Goal: Task Accomplishment & Management: Manage account settings

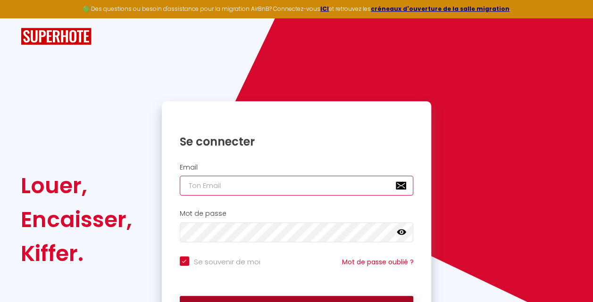
type input "[EMAIL_ADDRESS][DOMAIN_NAME]"
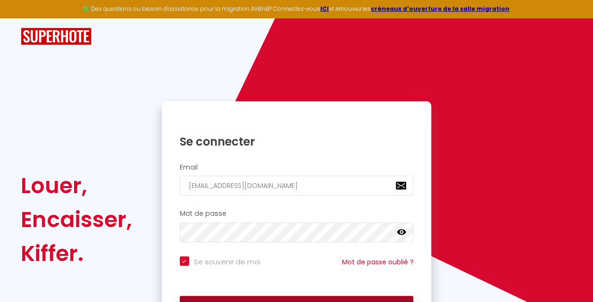
click at [266, 298] on button "Se connecter" at bounding box center [297, 308] width 234 height 24
checkbox input "true"
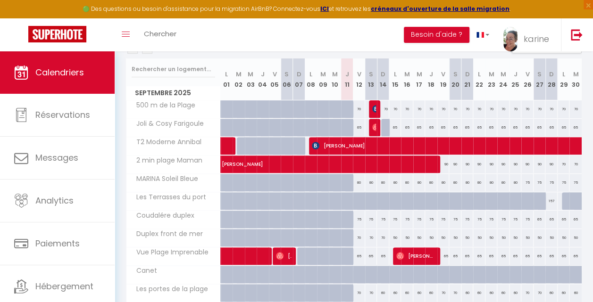
scroll to position [116, 0]
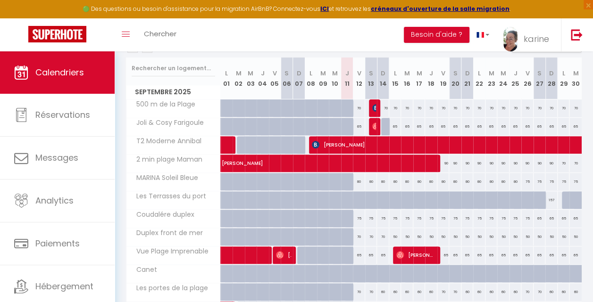
click at [545, 198] on div "157" at bounding box center [551, 199] width 12 height 17
type input "157"
type input "Dim 28 Septembre 2025"
type input "Lun 29 Septembre 2025"
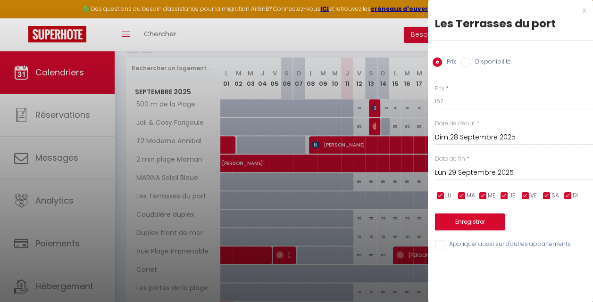
click at [470, 62] on label "Disponibilité" at bounding box center [490, 63] width 41 height 10
click at [470, 62] on input "Disponibilité" at bounding box center [465, 62] width 9 height 9
radio input "true"
radio input "false"
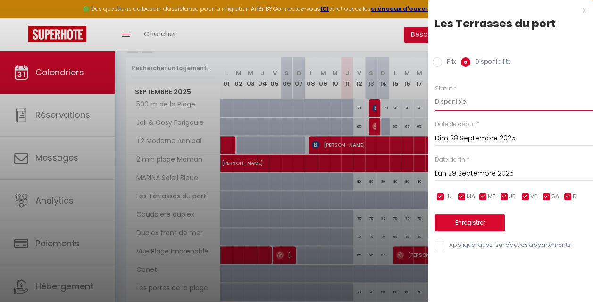
click at [483, 99] on select "Disponible Indisponible" at bounding box center [514, 102] width 158 height 18
select select "0"
click at [435, 93] on select "Disponible Indisponible" at bounding box center [514, 102] width 158 height 18
click at [476, 221] on button "Enregistrer" at bounding box center [470, 223] width 70 height 17
